Goal: Task Accomplishment & Management: Manage account settings

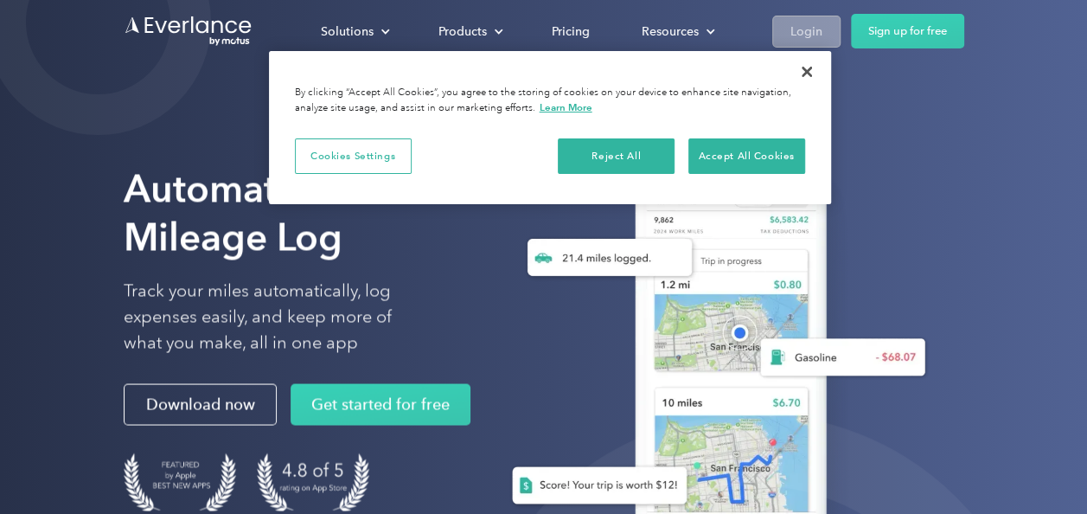
click at [794, 22] on div "Login" at bounding box center [806, 32] width 32 height 22
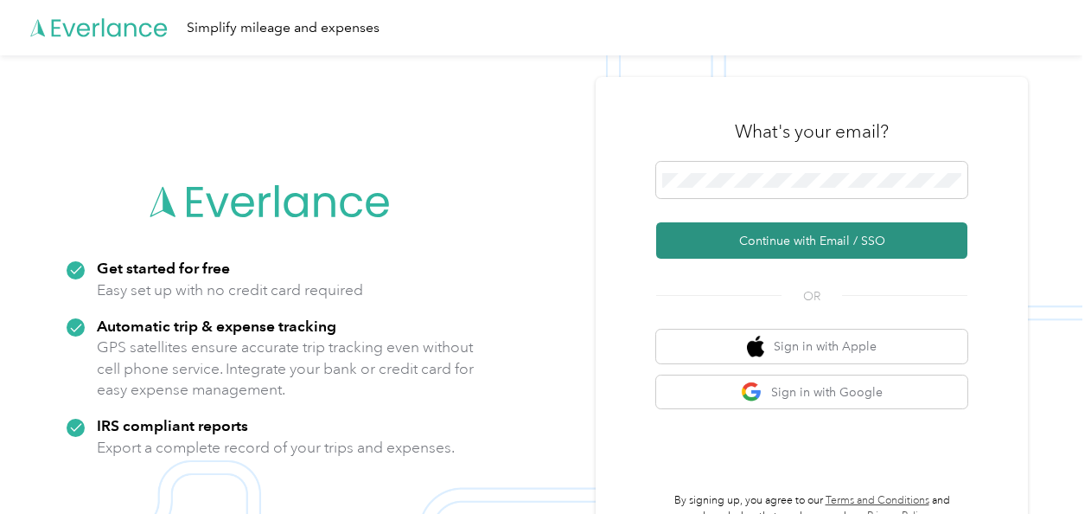
click at [806, 237] on button "Continue with Email / SSO" at bounding box center [811, 240] width 311 height 36
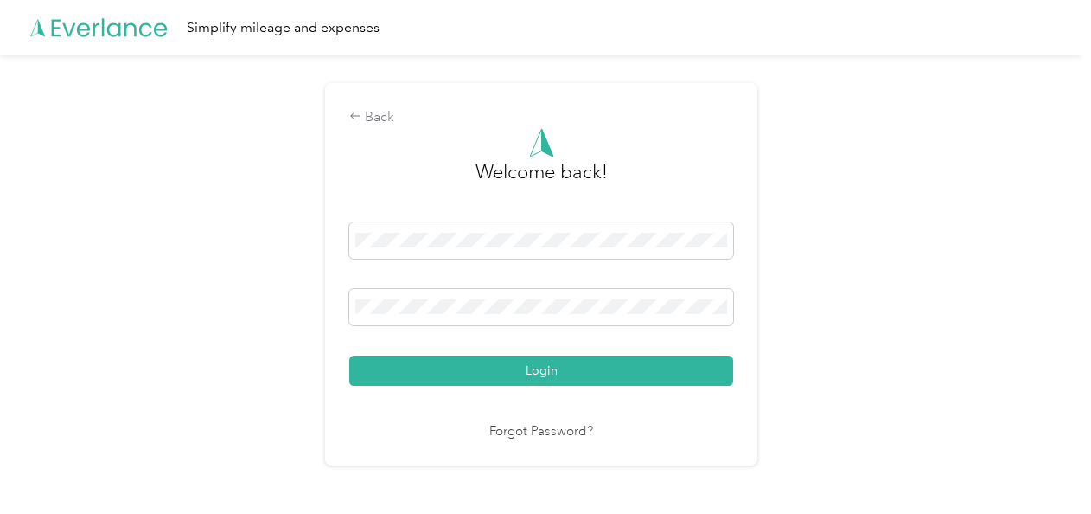
click at [349, 355] on button "Login" at bounding box center [541, 370] width 384 height 30
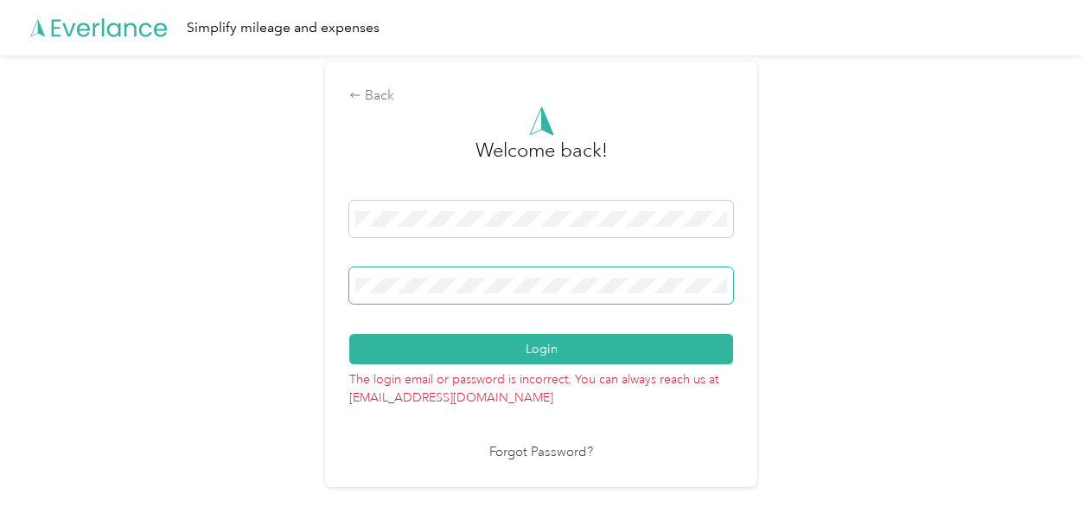
click at [349, 334] on button "Login" at bounding box center [541, 349] width 384 height 30
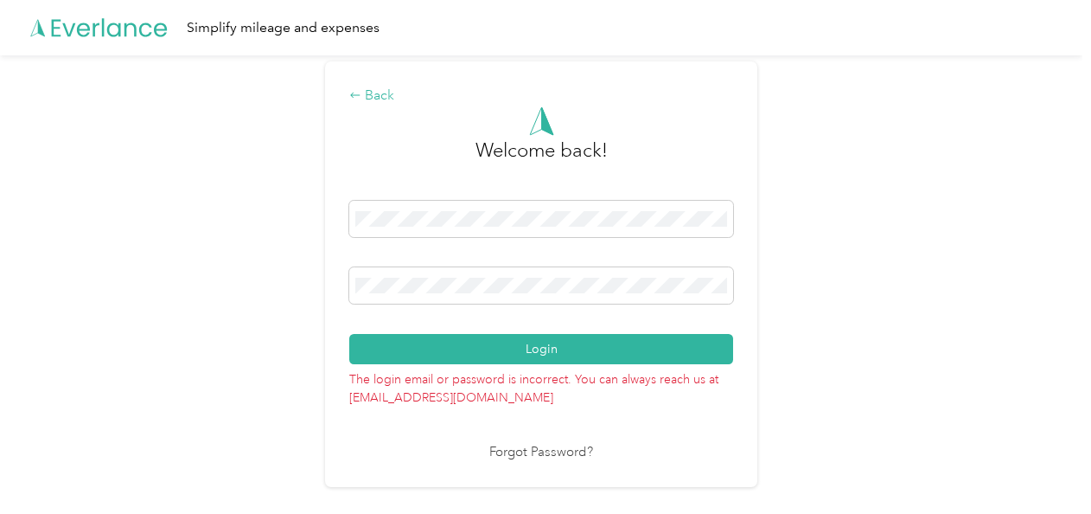
click at [361, 97] on icon at bounding box center [355, 95] width 12 height 12
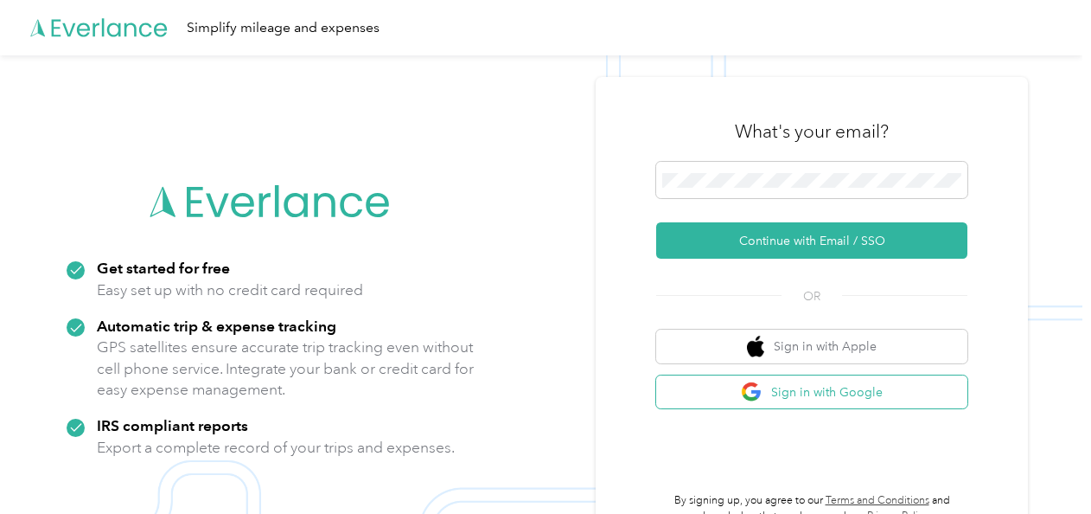
click at [826, 391] on button "Sign in with Google" at bounding box center [811, 392] width 311 height 34
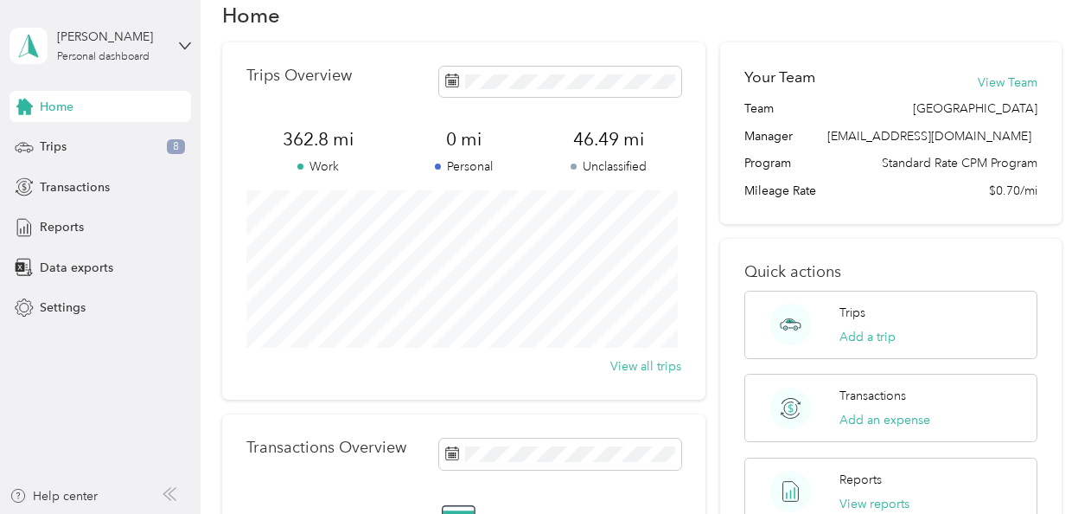
scroll to position [35, 0]
click at [52, 150] on span "Trips" at bounding box center [53, 146] width 27 height 18
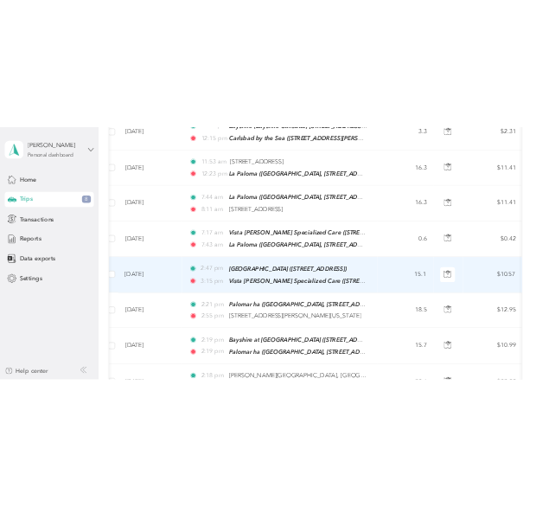
scroll to position [1113, 0]
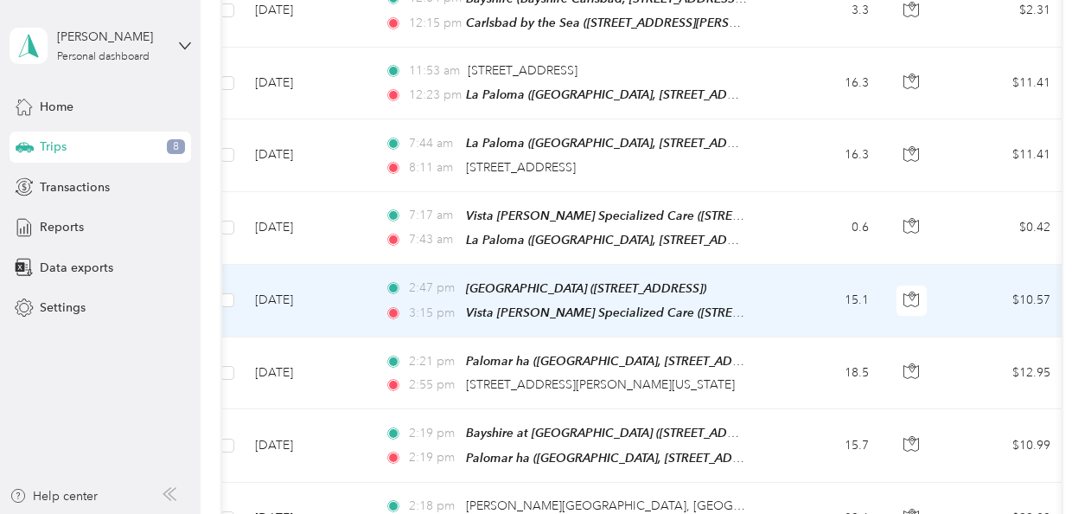
click at [459, 265] on td "2:47 pm Palomar Vista Healthcare Center (201 N Fig St, Escondido, CA) 3:15 pm V…" at bounding box center [570, 301] width 398 height 73
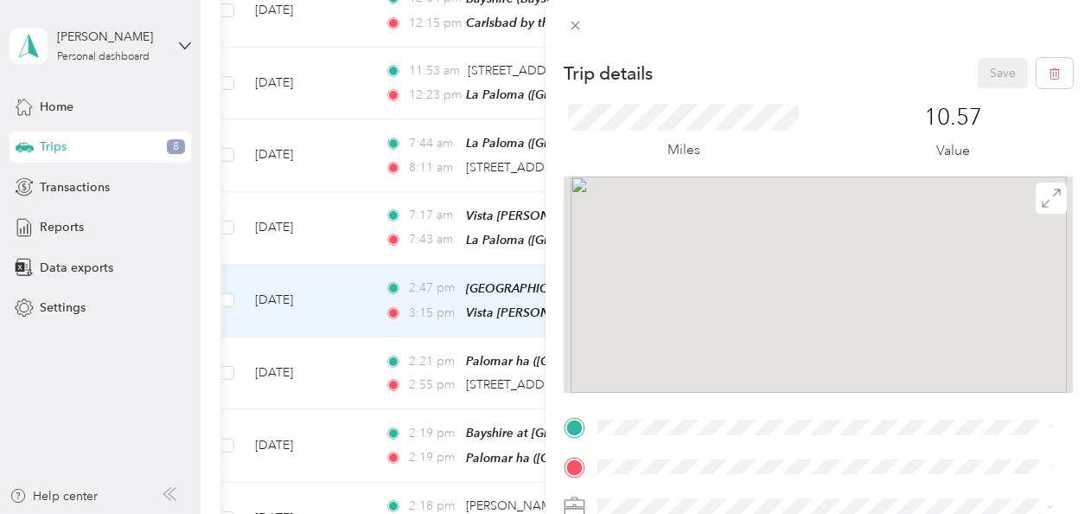
click at [459, 247] on div "Trip details Save This trip cannot be edited because it is either under review,…" at bounding box center [545, 257] width 1091 height 514
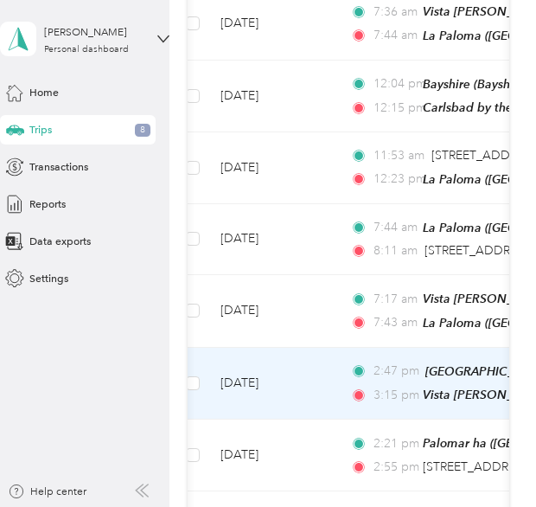
scroll to position [1087, 0]
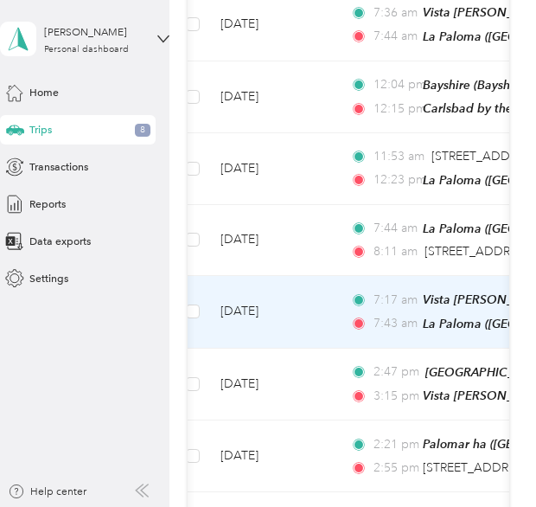
click at [428, 314] on td "7:17 am Vista Knoll Specialized Care (2000 Westwood Rd, Vista, CA) 7:43 am La P…" at bounding box center [535, 312] width 398 height 73
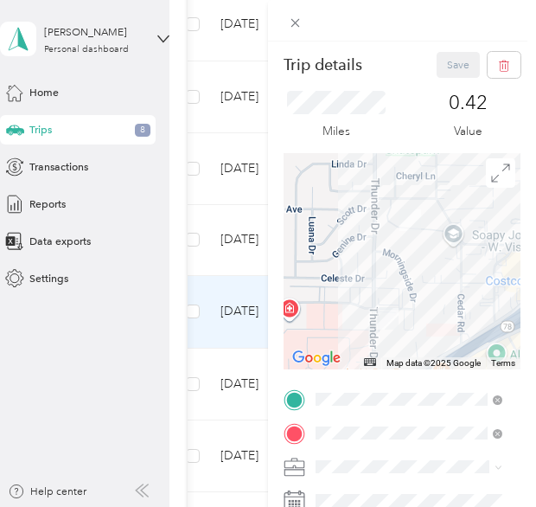
click at [211, 169] on div "Trip details Save This trip cannot be edited because it is either under review,…" at bounding box center [268, 253] width 536 height 507
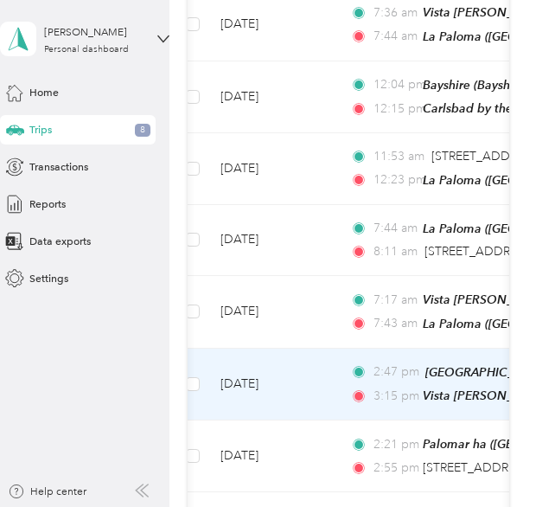
click at [335, 361] on td "Aug 18, 2025" at bounding box center [272, 384] width 130 height 73
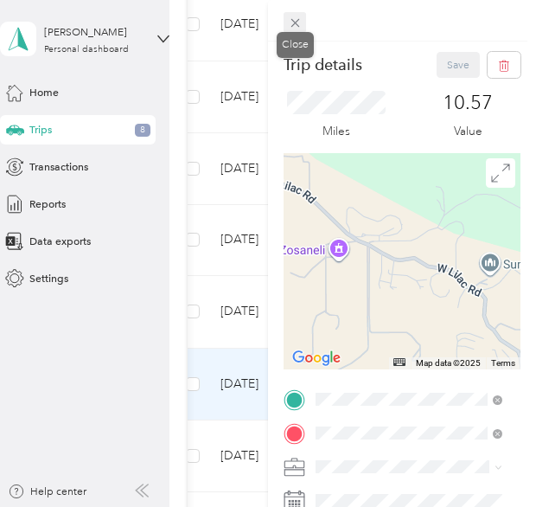
click at [293, 22] on icon at bounding box center [295, 23] width 15 height 15
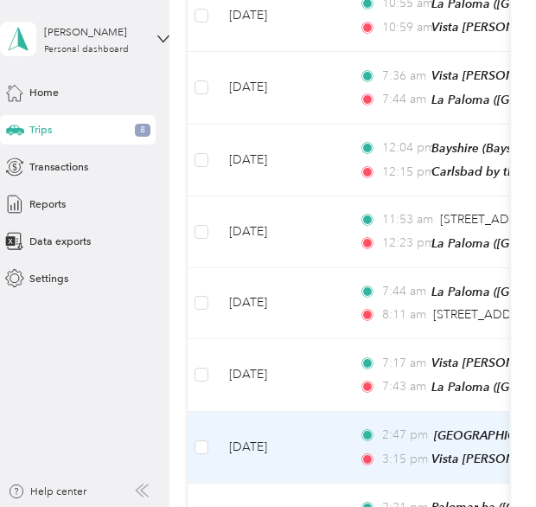
scroll to position [995, 0]
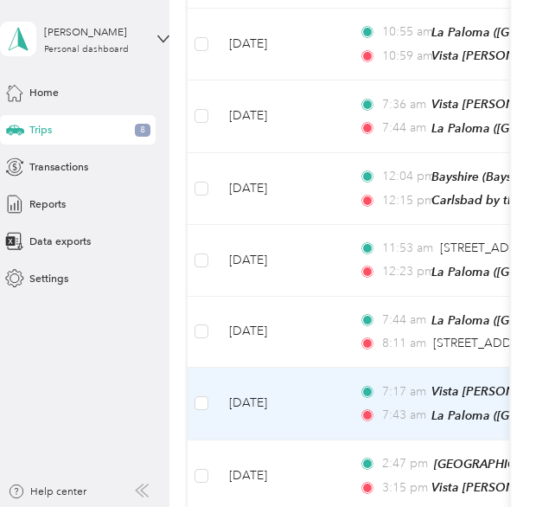
click at [323, 409] on td "Aug 21, 2025" at bounding box center [280, 403] width 130 height 73
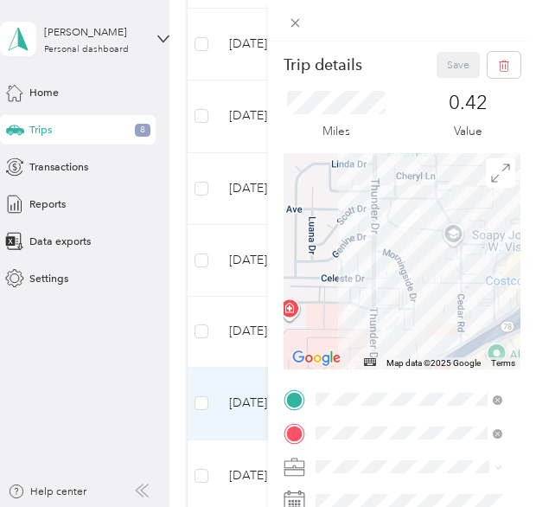
click at [226, 67] on div "Trip details Save This trip cannot be edited because it is either under review,…" at bounding box center [268, 253] width 536 height 507
